Goal: Task Accomplishment & Management: Manage account settings

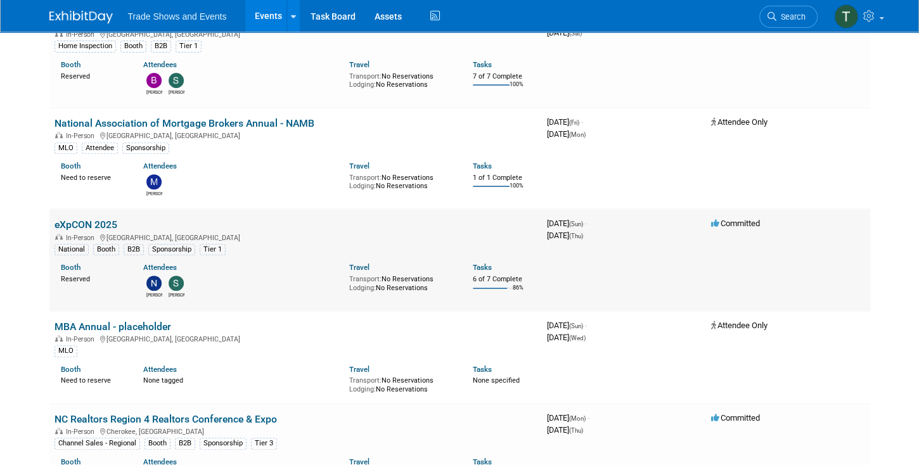
scroll to position [326, 0]
click at [102, 219] on link "eXpCON 2025" at bounding box center [86, 224] width 63 height 12
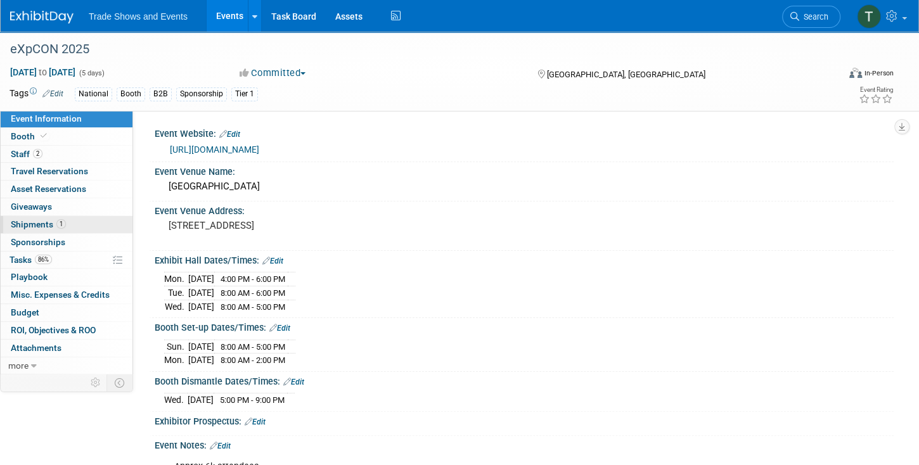
click at [56, 226] on span "Shipments 1" at bounding box center [38, 224] width 55 height 10
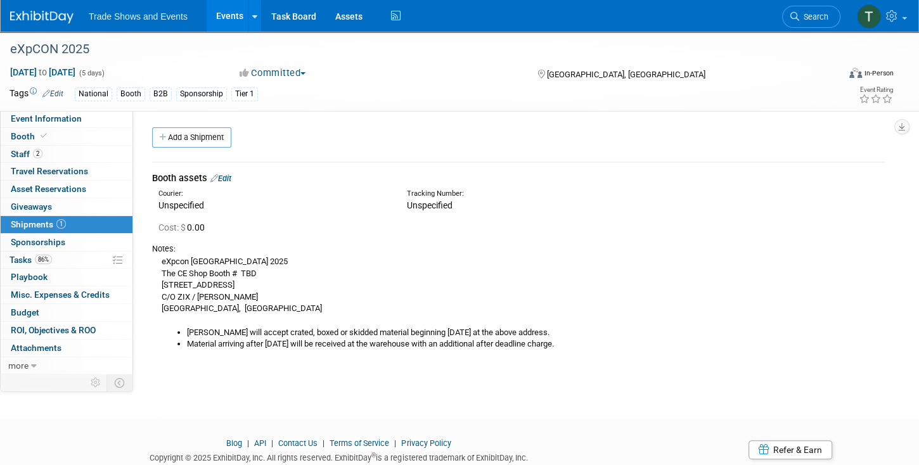
click at [231, 176] on link "Edit" at bounding box center [221, 179] width 21 height 10
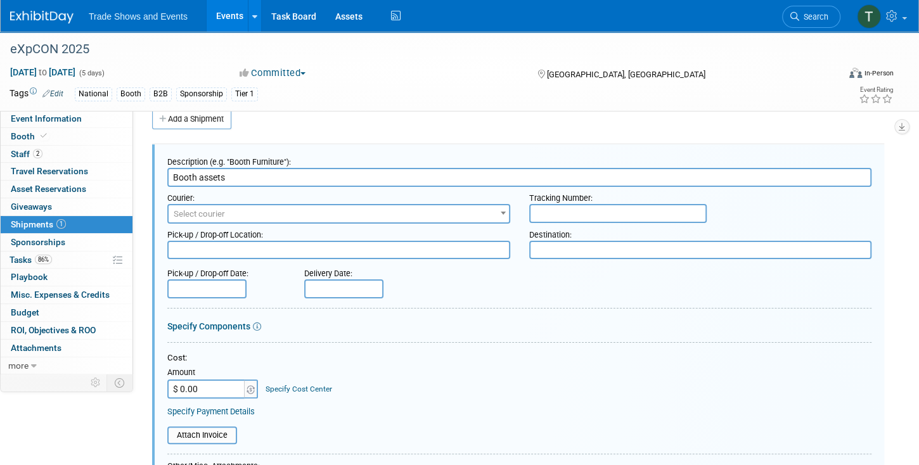
click at [448, 212] on span "Select courier" at bounding box center [339, 214] width 341 height 18
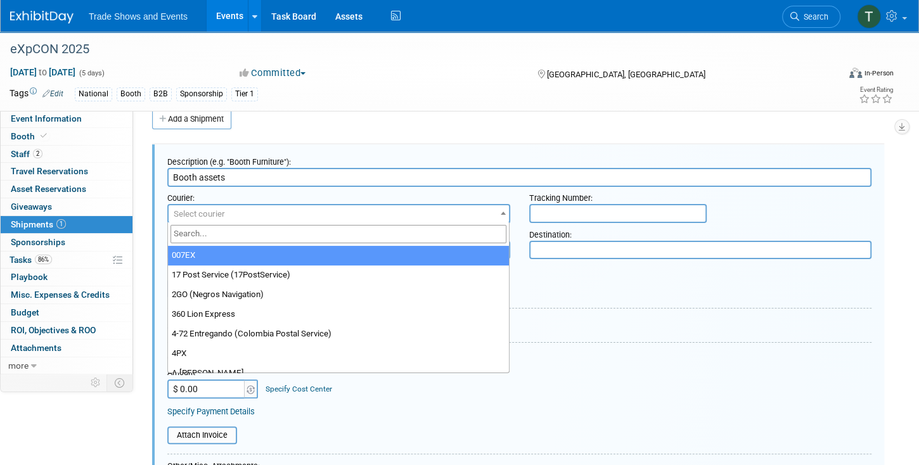
click at [208, 232] on input "search" at bounding box center [339, 234] width 336 height 18
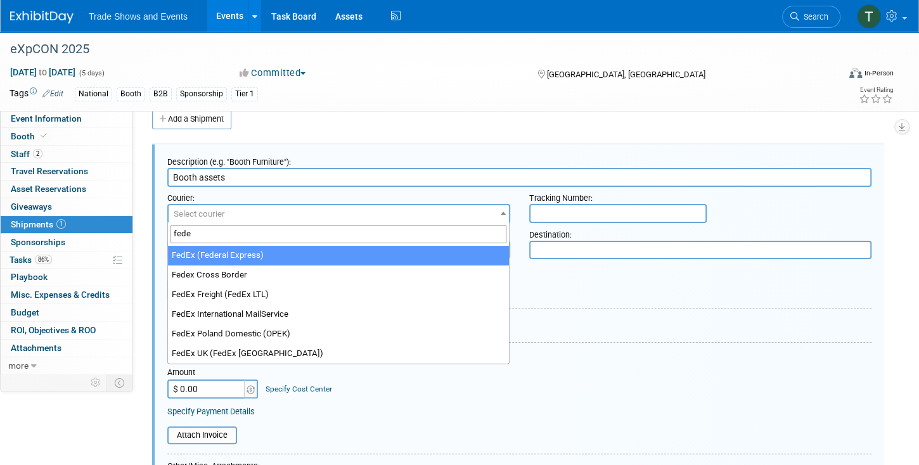
type input "fede"
select select "206"
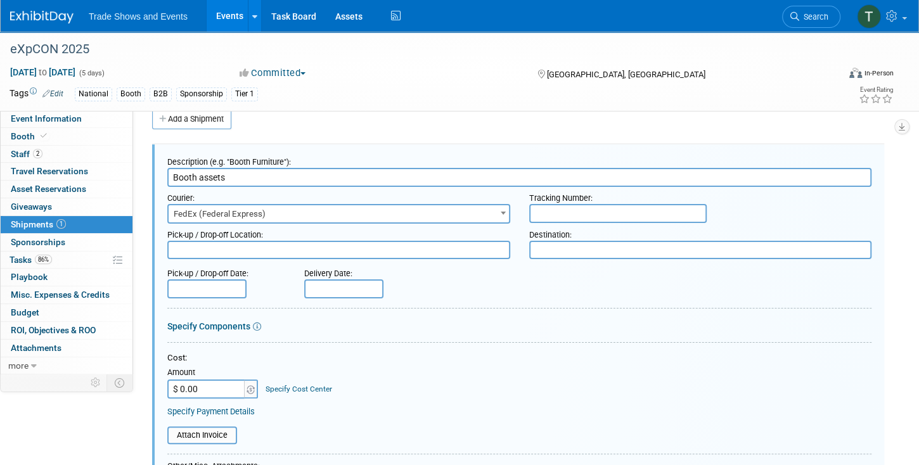
click at [562, 218] on input "text" at bounding box center [618, 213] width 178 height 19
paste input "885003863290"
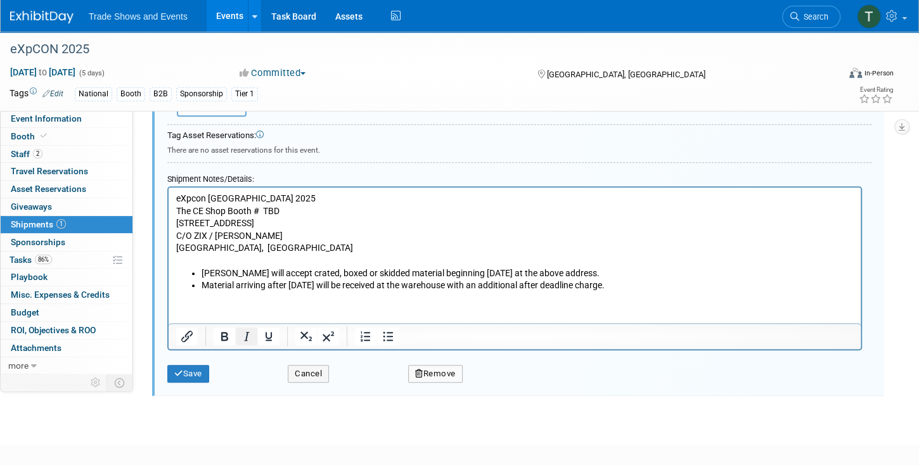
scroll to position [417, 0]
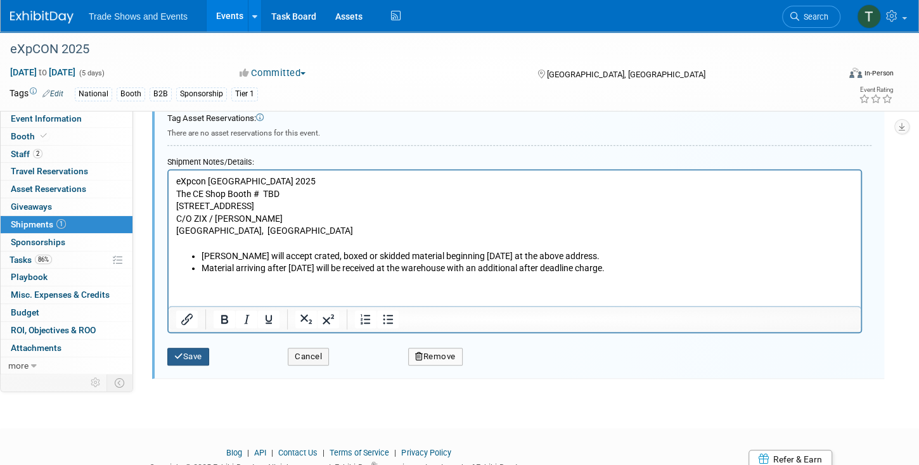
type input "885003863290"
click at [185, 349] on button "Save" at bounding box center [188, 357] width 42 height 18
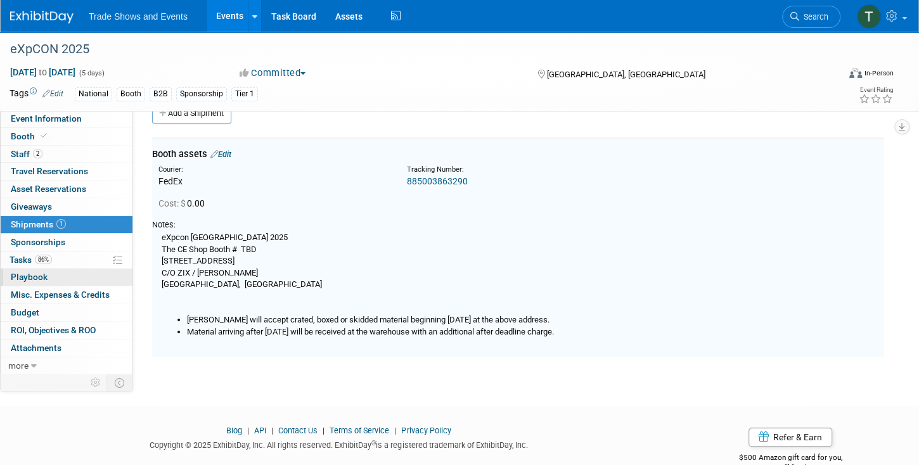
scroll to position [18, 0]
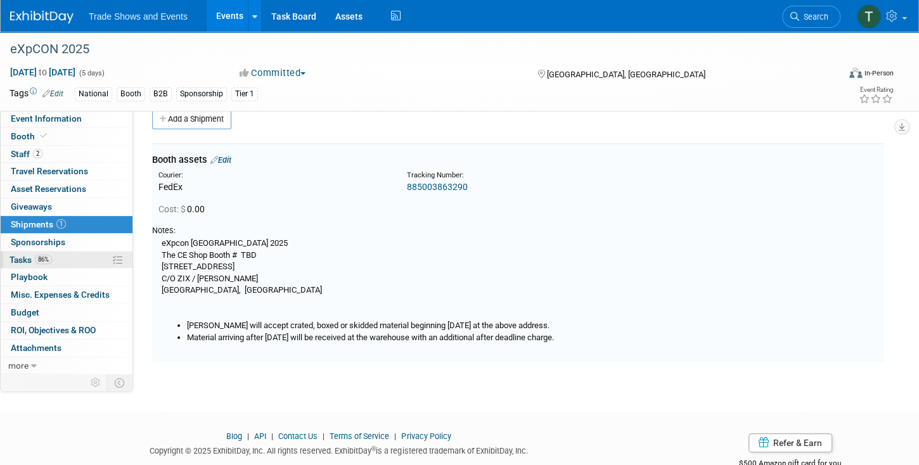
click at [23, 260] on span "Tasks 86%" at bounding box center [31, 260] width 42 height 10
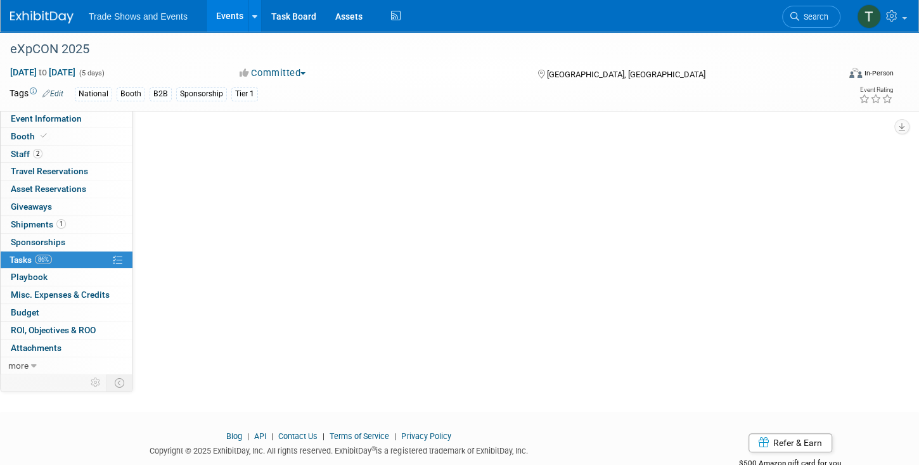
scroll to position [0, 0]
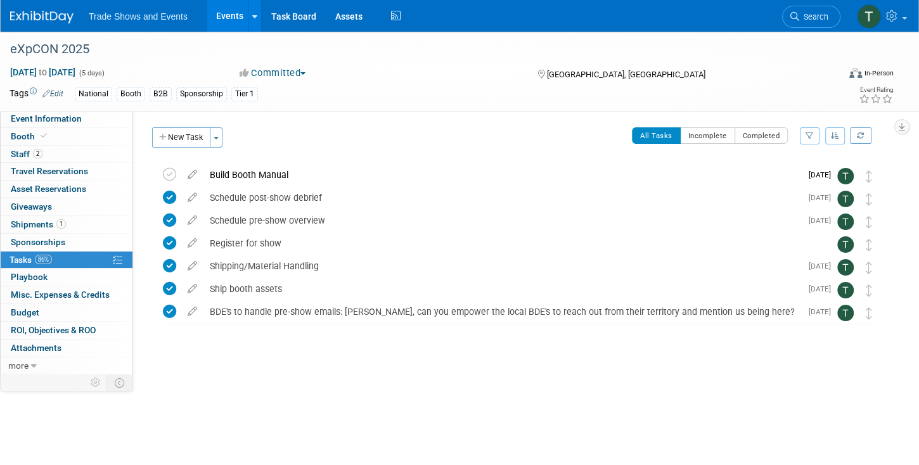
click at [230, 23] on link "Events" at bounding box center [230, 16] width 46 height 32
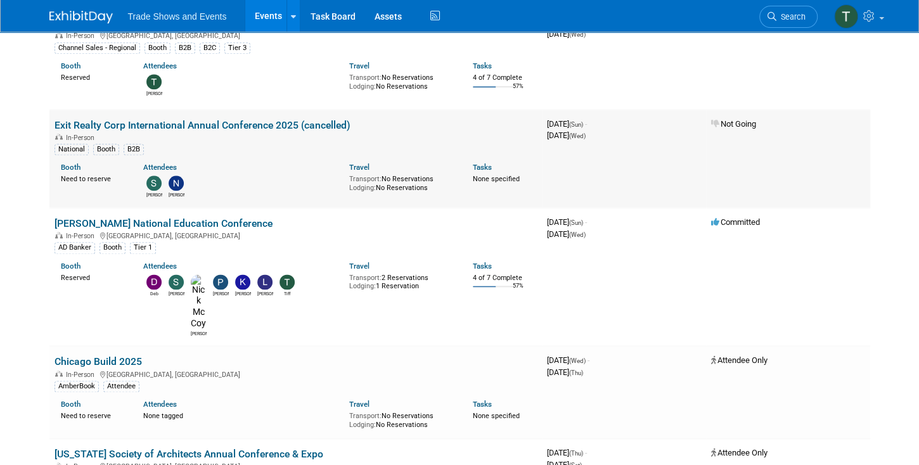
scroll to position [1015, 0]
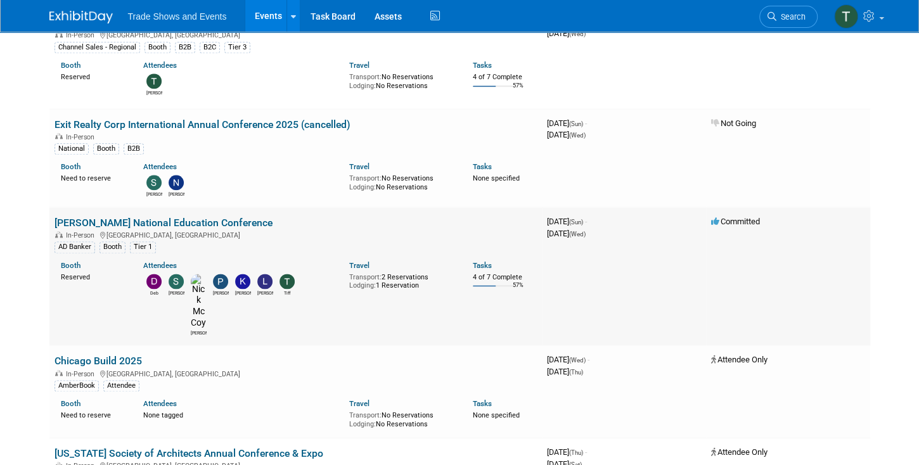
click at [133, 217] on link "[PERSON_NAME] National Education Conference" at bounding box center [164, 223] width 218 height 12
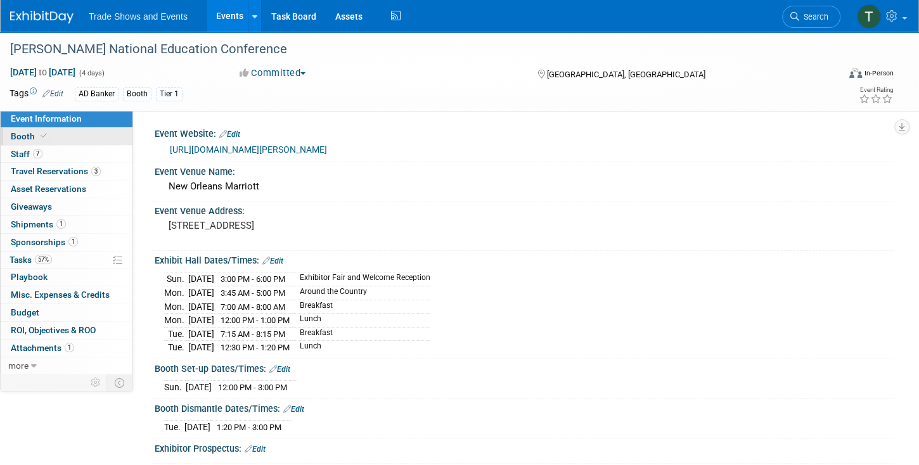
click at [25, 136] on span "Booth" at bounding box center [30, 136] width 39 height 10
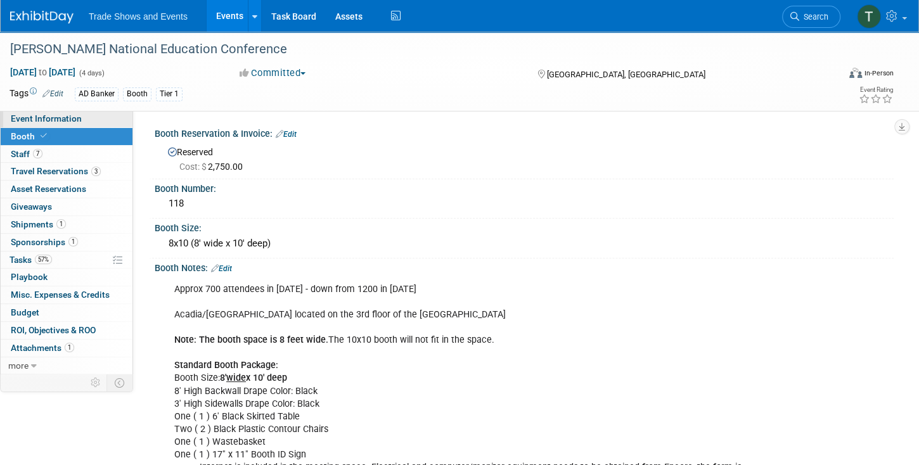
click at [68, 113] on link "Event Information" at bounding box center [67, 118] width 132 height 17
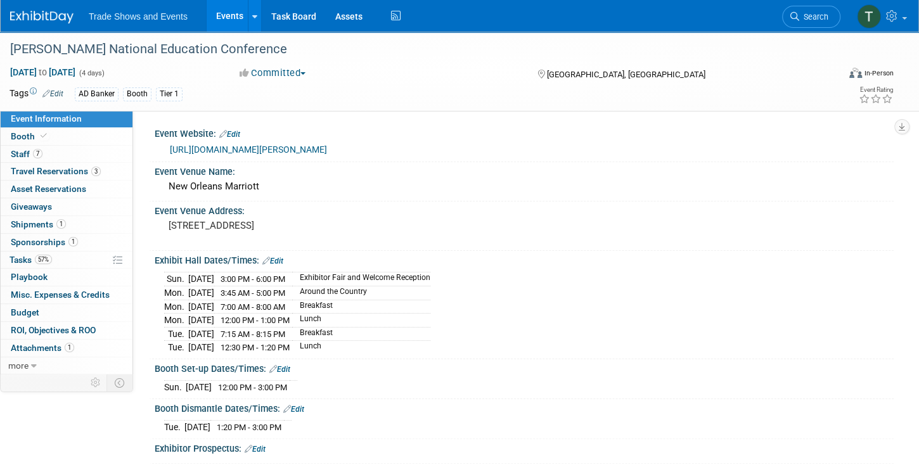
click at [243, 148] on link "https://www.sila.org/events/new-page" at bounding box center [248, 150] width 157 height 10
